Goal: Information Seeking & Learning: Learn about a topic

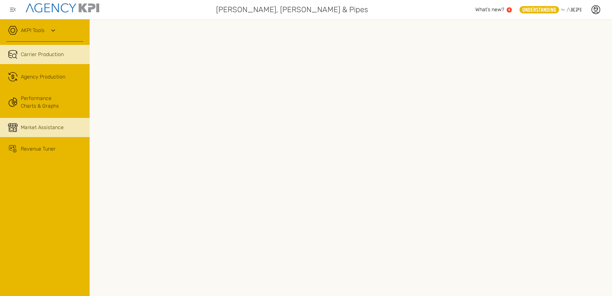
click at [49, 128] on span "Market Assistance" at bounding box center [42, 128] width 43 height 8
